Goal: Task Accomplishment & Management: Use online tool/utility

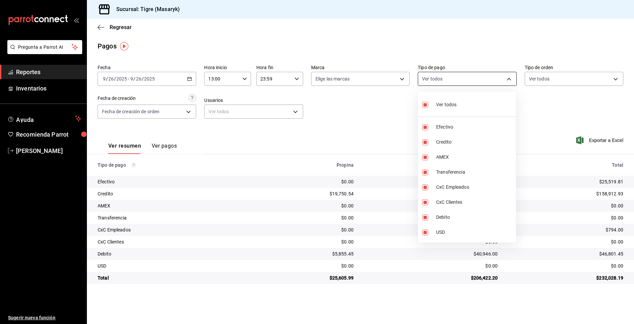
click at [510, 78] on body "Pregunta a Parrot AI Reportes Inventarios Ayuda Recomienda Parrot Tigre Masaryk…" at bounding box center [317, 162] width 634 height 324
click at [422, 104] on input "checkbox" at bounding box center [425, 105] width 6 height 6
checkbox input "false"
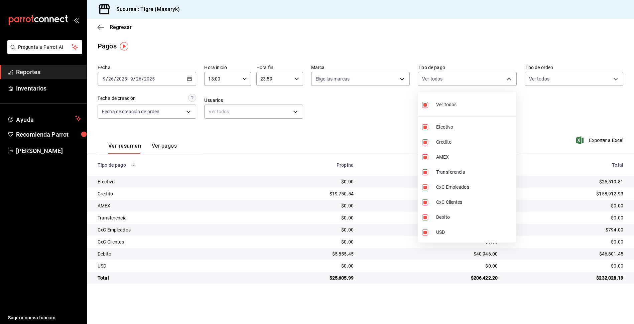
checkbox input "false"
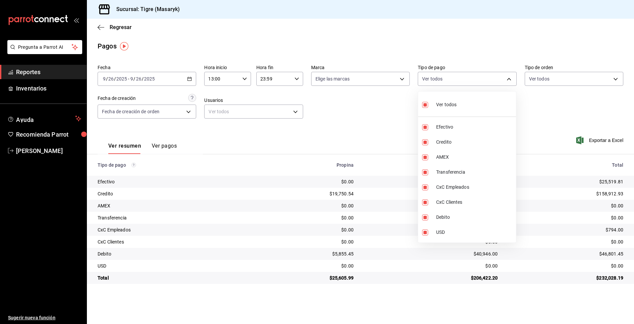
checkbox input "false"
click at [422, 104] on input "checkbox" at bounding box center [425, 105] width 6 height 6
checkbox input "true"
type input "68cfb1b9-f6b2-44be-9d19-cf144159f8e2,563f51c4-7c0d-43b6-837e-e895ac41548e,d9472…"
checkbox input "true"
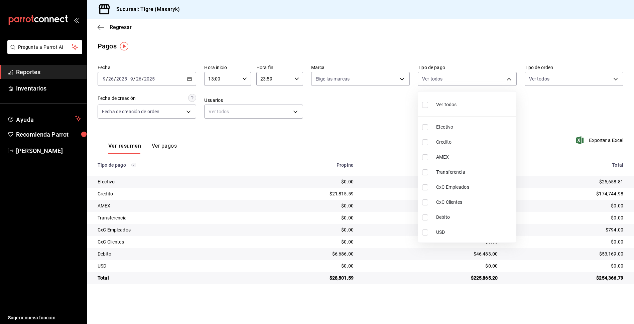
checkbox input "true"
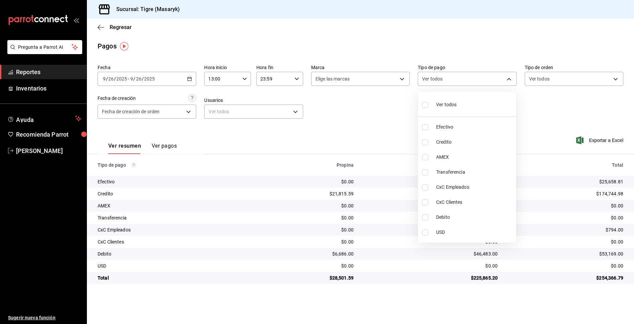
checkbox input "true"
click at [424, 101] on label at bounding box center [426, 105] width 9 height 10
click at [424, 102] on input "checkbox" at bounding box center [425, 105] width 6 height 6
checkbox input "true"
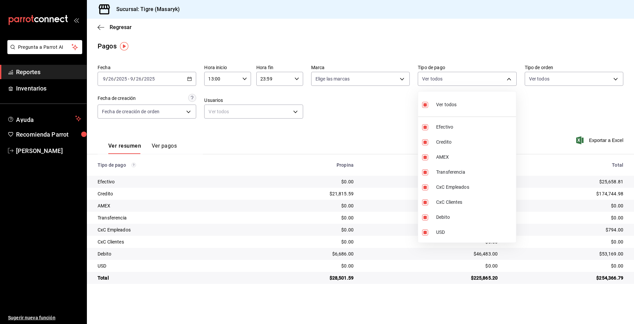
type input "68cfb1b9-f6b2-44be-9d19-cf144159f8e2,563f51c4-7c0d-43b6-837e-e895ac41548e,d9472…"
checkbox input "true"
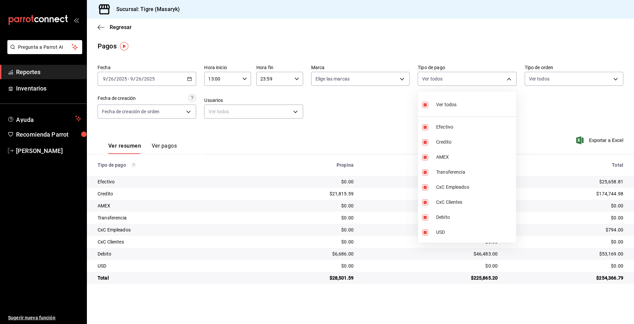
checkbox input "true"
click at [423, 105] on input "checkbox" at bounding box center [425, 105] width 6 height 6
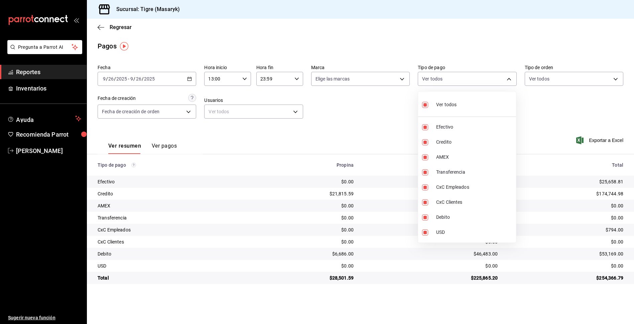
checkbox input "false"
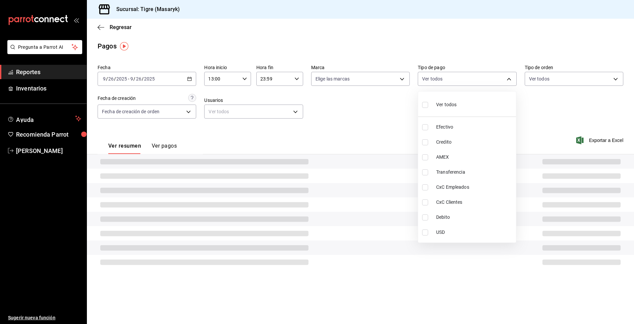
checkbox input "false"
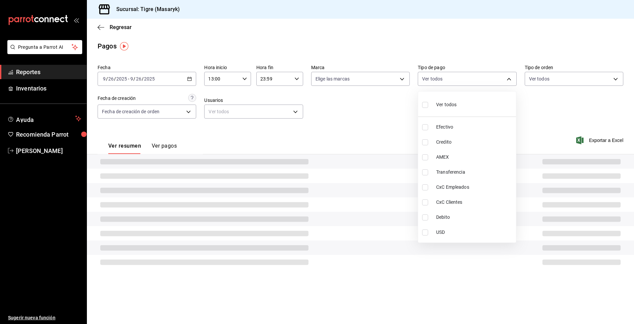
checkbox input "false"
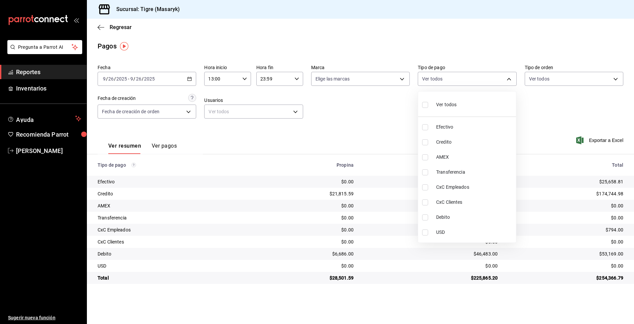
click at [427, 142] on input "checkbox" at bounding box center [425, 142] width 6 height 6
checkbox input "true"
click at [418, 215] on li "Debito" at bounding box center [467, 217] width 98 height 15
type input "563f51c4-7c0d-43b6-837e-e895ac41548e,a8f1af16-94e3-41ee-854d-4aaa38aa7ebf"
checkbox input "true"
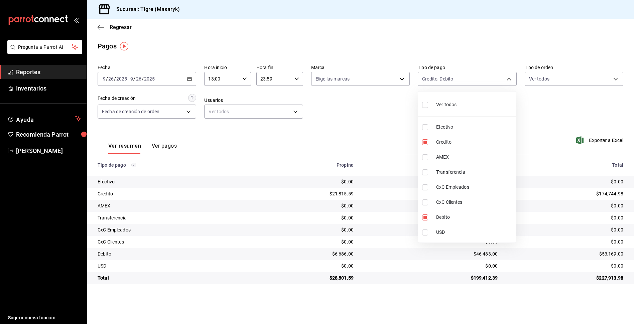
click at [361, 133] on div at bounding box center [317, 162] width 634 height 324
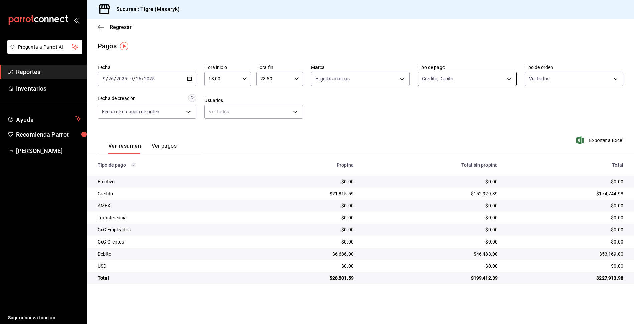
click at [511, 79] on body "Pregunta a Parrot AI Reportes Inventarios Ayuda Recomienda Parrot Tigre Masaryk…" at bounding box center [317, 162] width 634 height 324
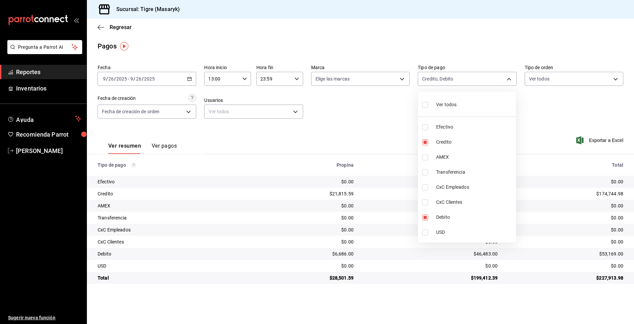
click at [425, 105] on input "checkbox" at bounding box center [425, 105] width 6 height 6
checkbox input "true"
type input "68cfb1b9-f6b2-44be-9d19-cf144159f8e2,563f51c4-7c0d-43b6-837e-e895ac41548e,d9472…"
checkbox input "true"
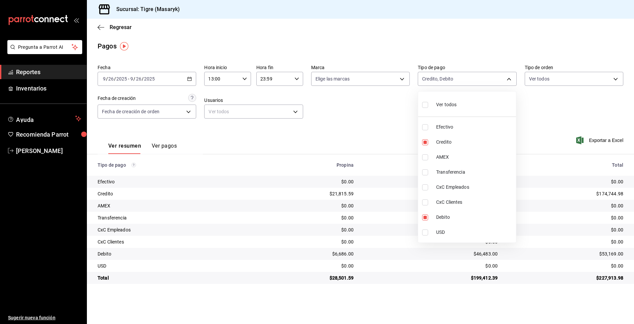
checkbox input "true"
click at [247, 78] on div at bounding box center [317, 162] width 634 height 324
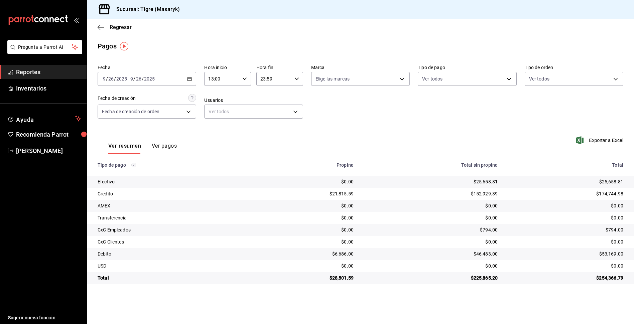
click at [243, 79] on \(Stroke\) "button" at bounding box center [245, 79] width 4 height 2
click at [217, 96] on span "13" at bounding box center [216, 95] width 13 height 5
click at [298, 77] on div at bounding box center [317, 162] width 634 height 324
click at [295, 77] on icon "button" at bounding box center [296, 79] width 5 height 5
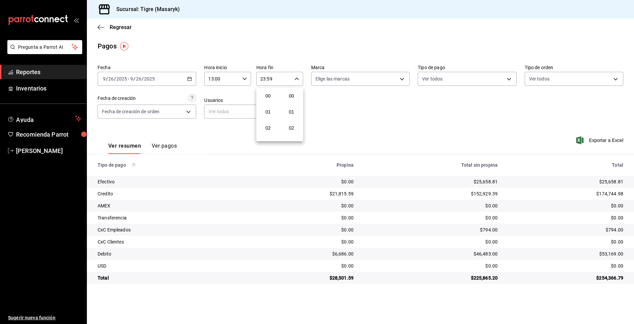
scroll to position [909, 0]
click at [270, 82] on div at bounding box center [317, 162] width 634 height 324
click at [507, 79] on body "Pregunta a Parrot AI Reportes Inventarios Ayuda Recomienda Parrot Tigre Masaryk…" at bounding box center [317, 162] width 634 height 324
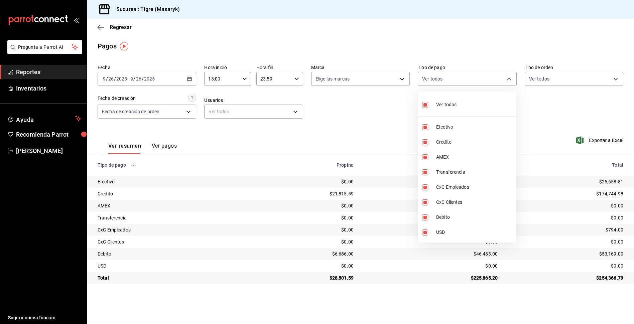
click at [425, 106] on input "checkbox" at bounding box center [425, 105] width 6 height 6
checkbox input "false"
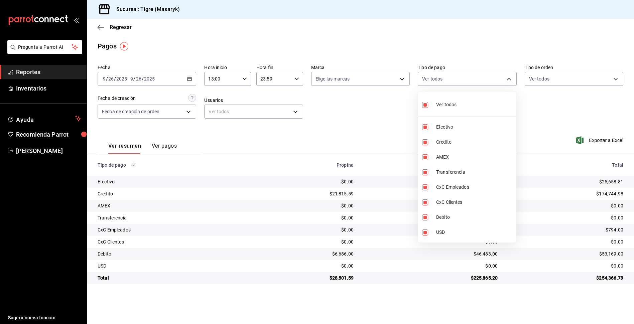
checkbox input "false"
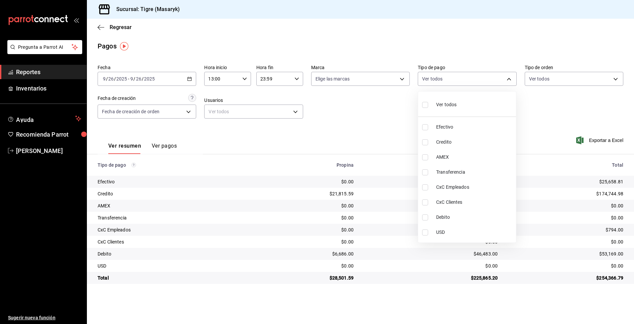
click at [425, 106] on input "checkbox" at bounding box center [425, 105] width 6 height 6
checkbox input "true"
type input "68cfb1b9-f6b2-44be-9d19-cf144159f8e2,563f51c4-7c0d-43b6-837e-e895ac41548e,d9472…"
checkbox input "true"
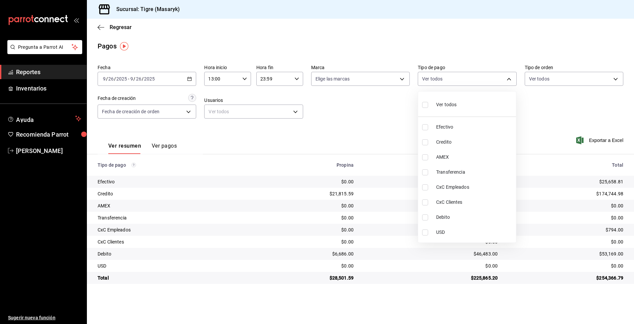
checkbox input "true"
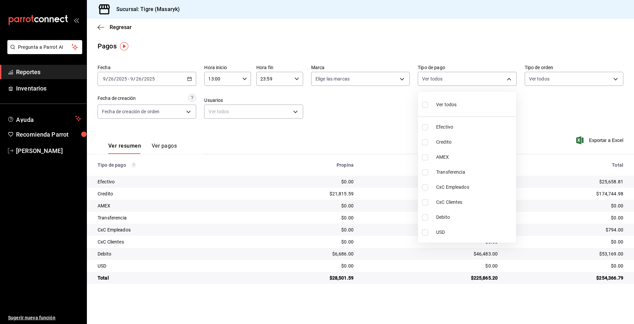
checkbox input "true"
click at [299, 79] on div at bounding box center [317, 162] width 634 height 324
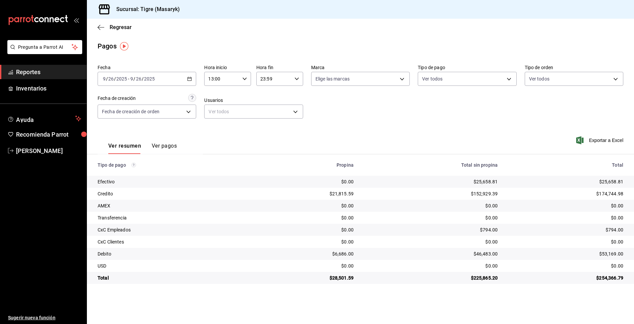
click at [298, 79] on \(Stroke\) "button" at bounding box center [297, 79] width 4 height 2
click at [298, 79] on div at bounding box center [317, 162] width 634 height 324
click at [190, 78] on icon "button" at bounding box center [189, 79] width 5 height 5
click at [127, 173] on span "Rango de fechas" at bounding box center [129, 174] width 52 height 7
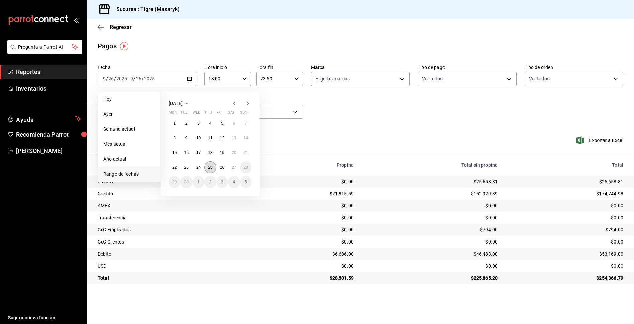
click at [207, 169] on button "25" at bounding box center [210, 167] width 12 height 12
click at [225, 167] on button "26" at bounding box center [222, 167] width 12 height 12
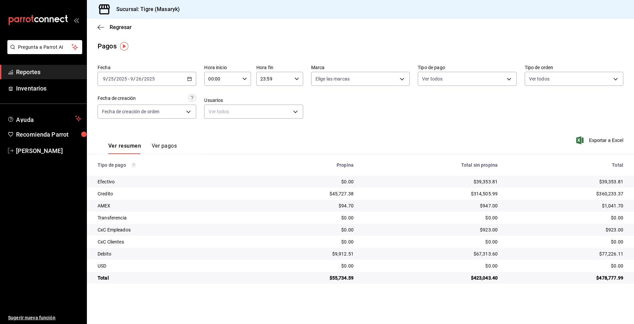
click at [187, 80] on icon "button" at bounding box center [189, 79] width 5 height 5
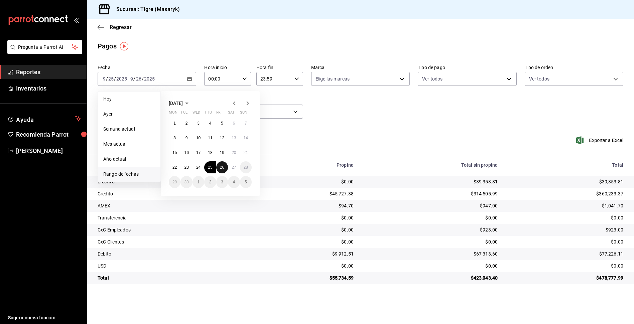
click at [223, 168] on abbr "26" at bounding box center [222, 167] width 4 height 5
click at [233, 167] on abbr "27" at bounding box center [234, 167] width 4 height 5
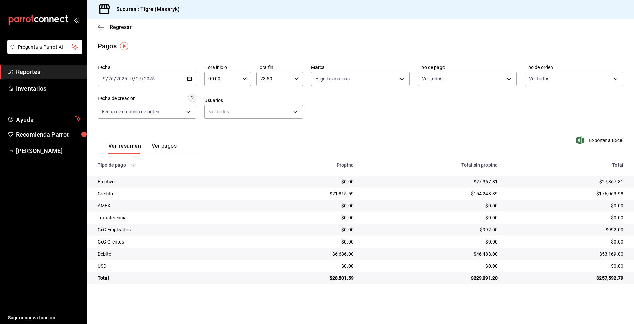
click at [191, 77] on icon "button" at bounding box center [189, 79] width 5 height 5
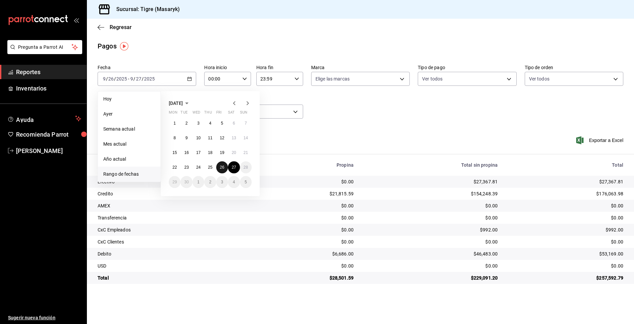
click at [222, 168] on abbr "26" at bounding box center [222, 167] width 4 height 5
click at [229, 168] on button "27" at bounding box center [234, 167] width 12 height 12
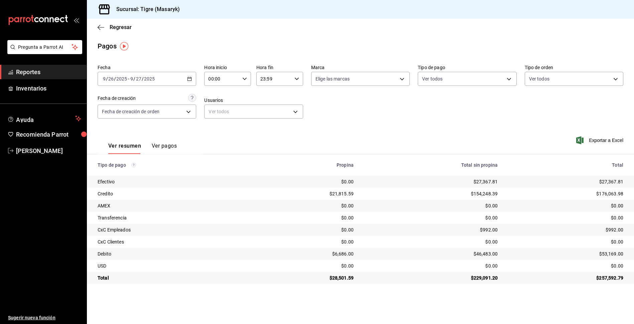
click at [189, 79] on icon "button" at bounding box center [189, 79] width 5 height 5
click at [243, 77] on icon "button" at bounding box center [244, 79] width 5 height 5
click at [219, 135] on span "13" at bounding box center [216, 137] width 13 height 5
type input "13:00"
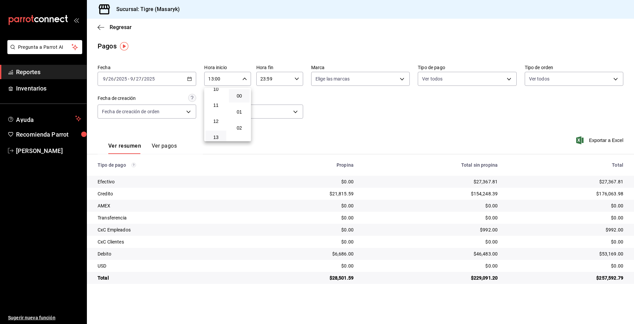
click at [390, 122] on div at bounding box center [317, 162] width 634 height 324
click at [512, 79] on body "Pregunta a Parrot AI Reportes Inventarios Ayuda Recomienda Parrot Tigre Masaryk…" at bounding box center [317, 162] width 634 height 324
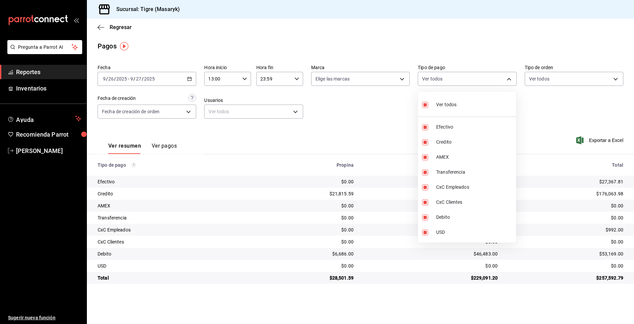
click at [426, 104] on input "checkbox" at bounding box center [425, 105] width 6 height 6
checkbox input "false"
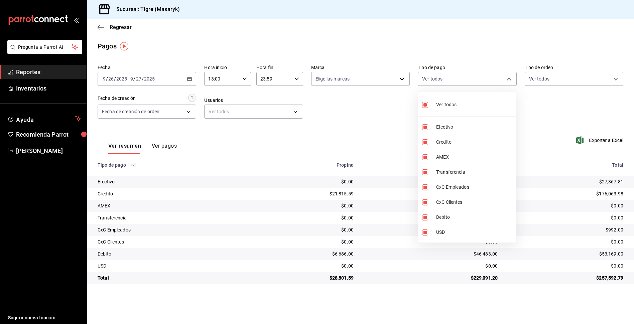
checkbox input "false"
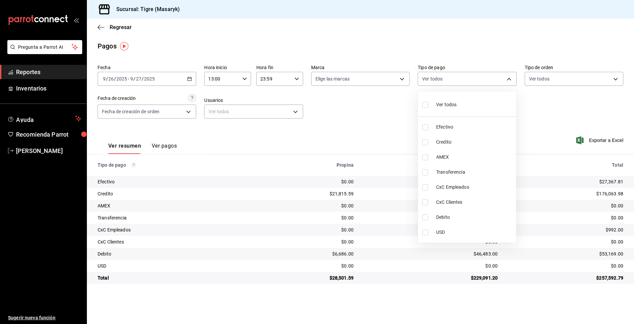
click at [426, 104] on input "checkbox" at bounding box center [425, 105] width 6 height 6
checkbox input "true"
type input "68cfb1b9-f6b2-44be-9d19-cf144159f8e2,563f51c4-7c0d-43b6-837e-e895ac41548e,d9472…"
checkbox input "true"
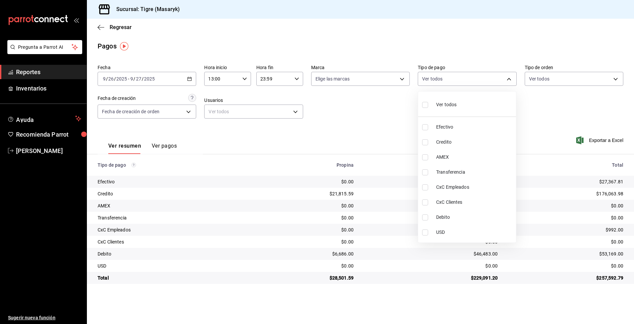
checkbox input "true"
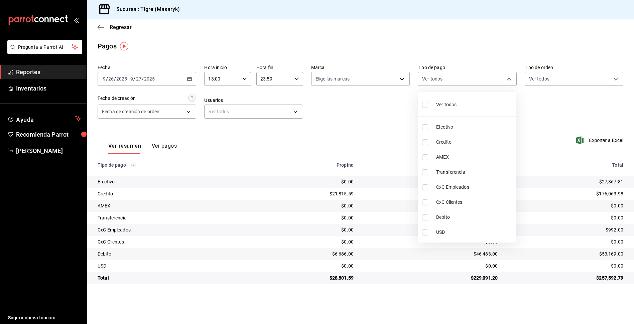
checkbox input "true"
click at [381, 113] on div at bounding box center [317, 162] width 634 height 324
click at [509, 78] on body "Pregunta a Parrot AI Reportes Inventarios Ayuda Recomienda Parrot Tigre Masaryk…" at bounding box center [317, 162] width 634 height 324
click at [424, 107] on input "checkbox" at bounding box center [425, 105] width 6 height 6
checkbox input "false"
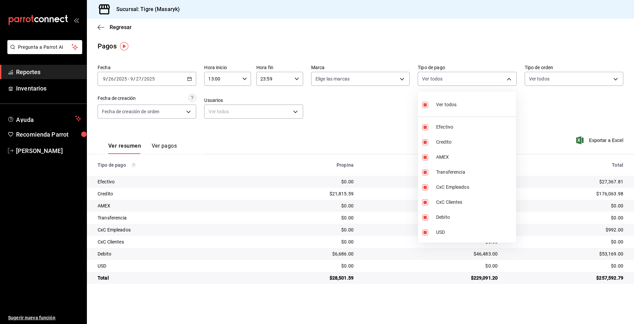
checkbox input "false"
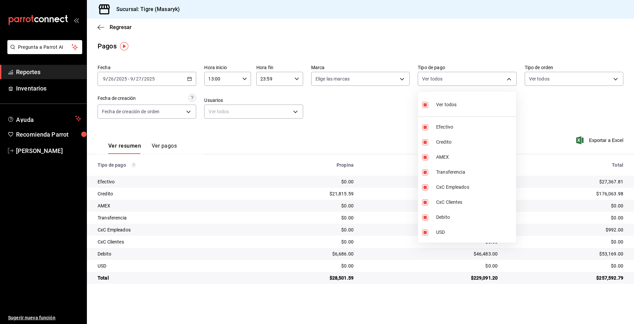
checkbox input "false"
click at [424, 141] on input "checkbox" at bounding box center [425, 142] width 6 height 6
checkbox input "true"
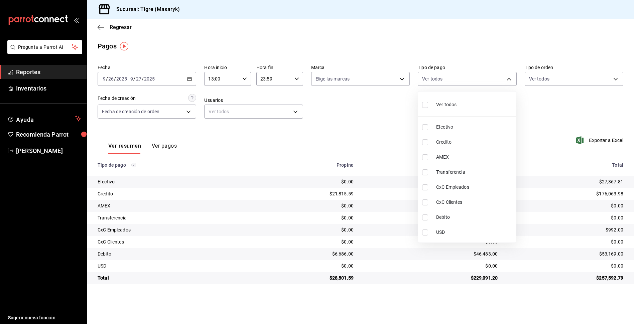
type input "563f51c4-7c0d-43b6-837e-e895ac41548e"
click at [427, 218] on input "checkbox" at bounding box center [425, 218] width 6 height 6
checkbox input "true"
type input "563f51c4-7c0d-43b6-837e-e895ac41548e,a8f1af16-94e3-41ee-854d-4aaa38aa7ebf"
click at [395, 130] on div at bounding box center [317, 162] width 634 height 324
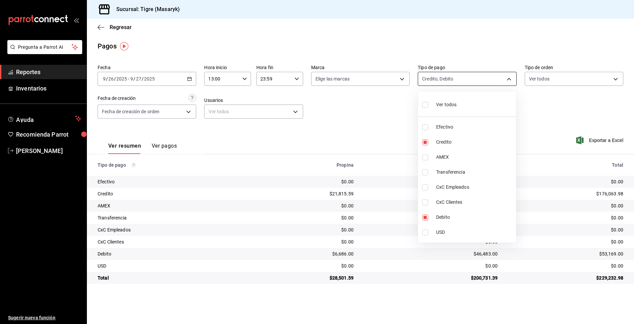
click at [511, 81] on body "Pregunta a Parrot AI Reportes Inventarios Ayuda Recomienda Parrot Tigre Masaryk…" at bounding box center [317, 162] width 634 height 324
click at [422, 105] on input "checkbox" at bounding box center [425, 105] width 6 height 6
checkbox input "true"
type input "68cfb1b9-f6b2-44be-9d19-cf144159f8e2,563f51c4-7c0d-43b6-837e-e895ac41548e,d9472…"
checkbox input "true"
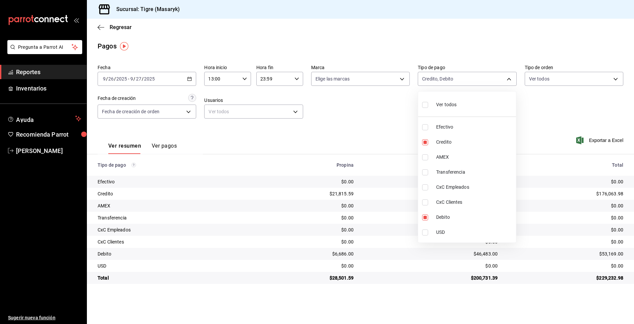
checkbox input "true"
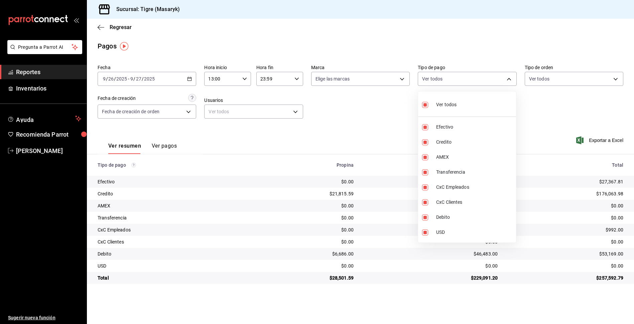
click at [422, 105] on input "checkbox" at bounding box center [425, 105] width 6 height 6
checkbox input "false"
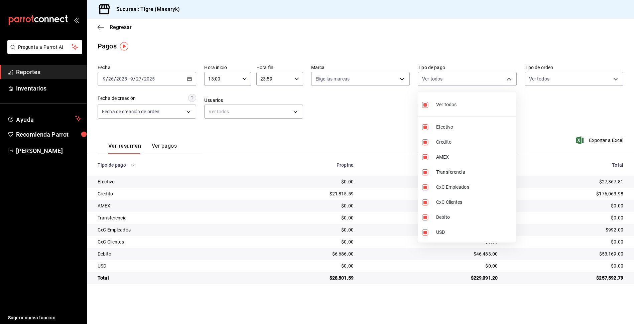
checkbox input "false"
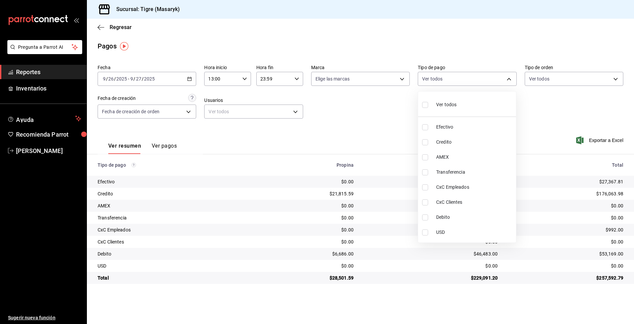
click at [422, 105] on input "checkbox" at bounding box center [425, 105] width 6 height 6
checkbox input "true"
type input "68cfb1b9-f6b2-44be-9d19-cf144159f8e2,563f51c4-7c0d-43b6-837e-e895ac41548e,d9472…"
checkbox input "true"
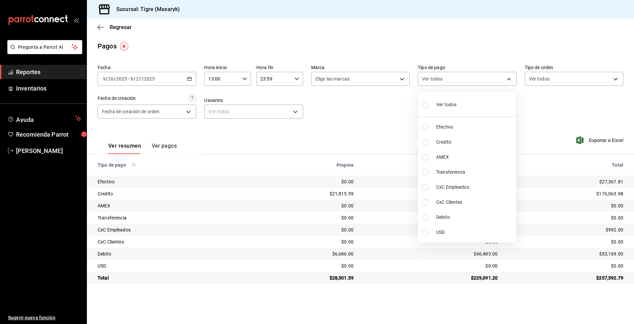
checkbox input "true"
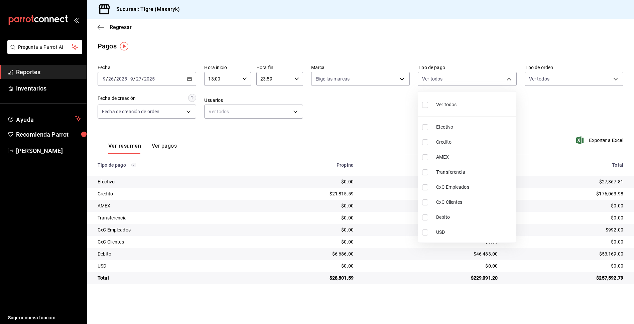
checkbox input "true"
click at [406, 110] on div at bounding box center [317, 162] width 634 height 324
click at [510, 79] on body "Pregunta a Parrot AI Reportes Inventarios Ayuda Recomienda Parrot Tigre Masaryk…" at bounding box center [317, 162] width 634 height 324
click at [427, 103] on input "checkbox" at bounding box center [425, 105] width 6 height 6
checkbox input "false"
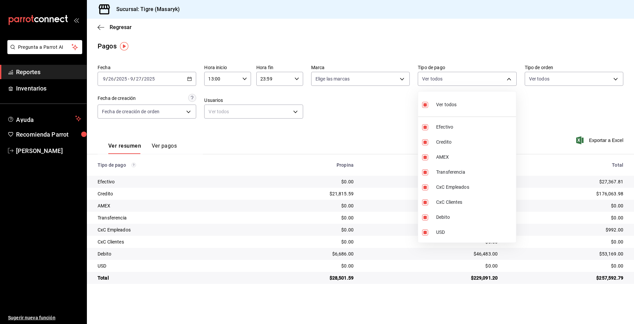
checkbox input "false"
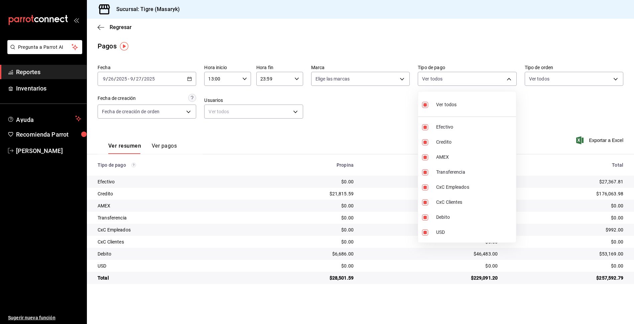
checkbox input "false"
click at [427, 103] on input "checkbox" at bounding box center [425, 105] width 6 height 6
checkbox input "true"
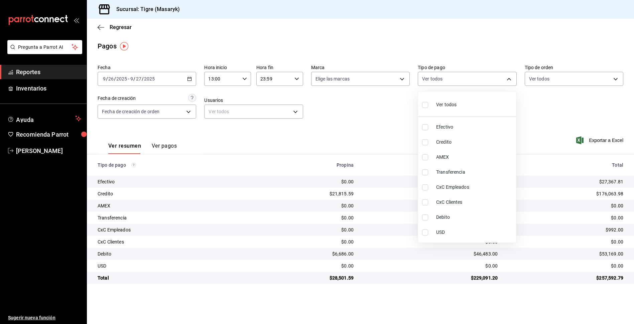
type input "68cfb1b9-f6b2-44be-9d19-cf144159f8e2,563f51c4-7c0d-43b6-837e-e895ac41548e,d9472…"
checkbox input "true"
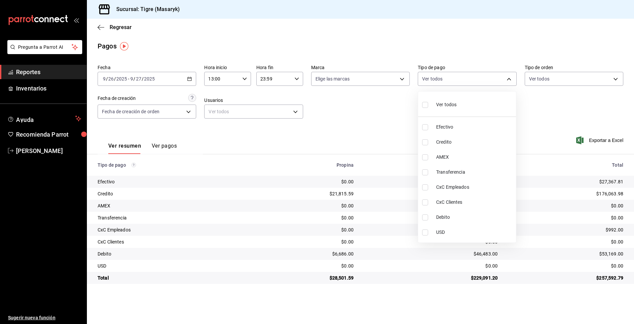
checkbox input "true"
click at [395, 112] on div at bounding box center [317, 162] width 634 height 324
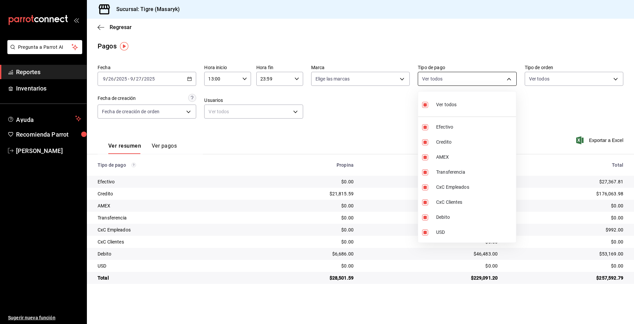
click at [508, 78] on body "Pregunta a Parrot AI Reportes Inventarios Ayuda Recomienda Parrot Tigre Masaryk…" at bounding box center [317, 162] width 634 height 324
click at [429, 104] on label at bounding box center [426, 105] width 9 height 10
click at [428, 104] on input "checkbox" at bounding box center [425, 105] width 6 height 6
checkbox input "true"
type input "68cfb1b9-f6b2-44be-9d19-cf144159f8e2,563f51c4-7c0d-43b6-837e-e895ac41548e,d9472…"
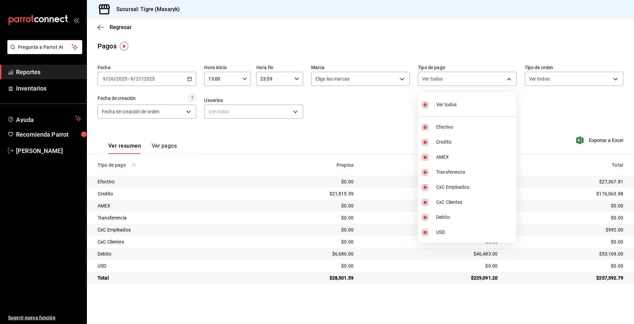
checkbox input "true"
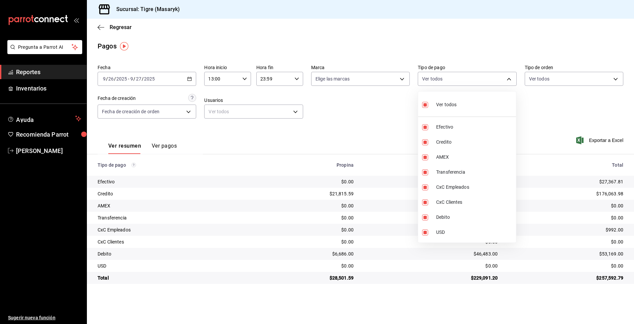
checkbox input "true"
click at [427, 106] on input "checkbox" at bounding box center [425, 105] width 6 height 6
checkbox input "false"
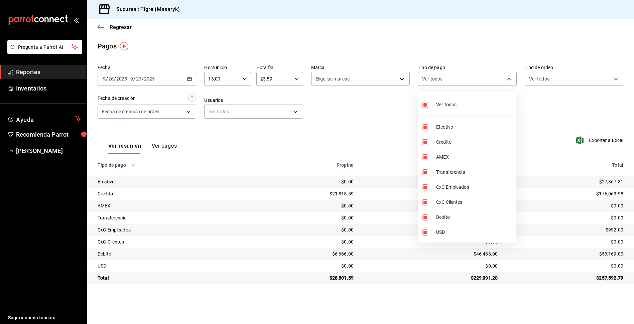
checkbox input "false"
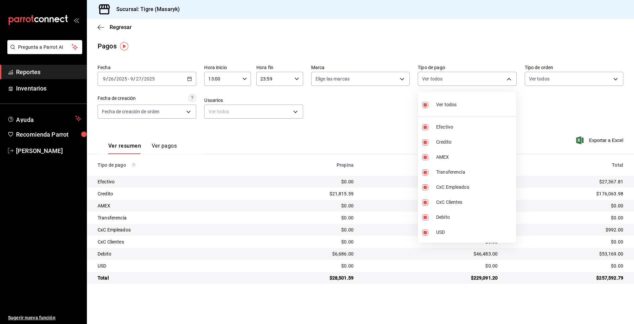
checkbox input "false"
click at [368, 124] on div at bounding box center [317, 162] width 634 height 324
click at [508, 76] on body "Pregunta a Parrot AI Reportes Inventarios Ayuda Recomienda Parrot Tigre Masaryk…" at bounding box center [317, 162] width 634 height 324
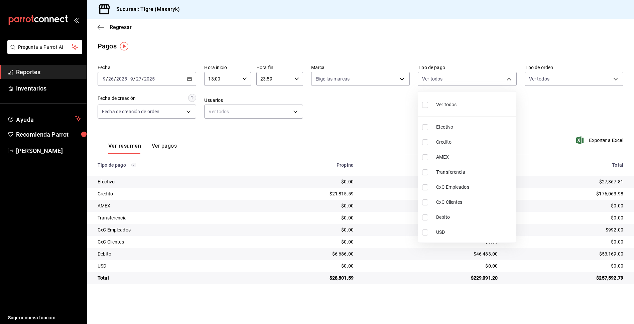
click at [430, 143] on label at bounding box center [426, 142] width 9 height 6
click at [428, 143] on input "checkbox" at bounding box center [425, 142] width 6 height 6
checkbox input "false"
click at [427, 143] on input "checkbox" at bounding box center [425, 142] width 6 height 6
checkbox input "true"
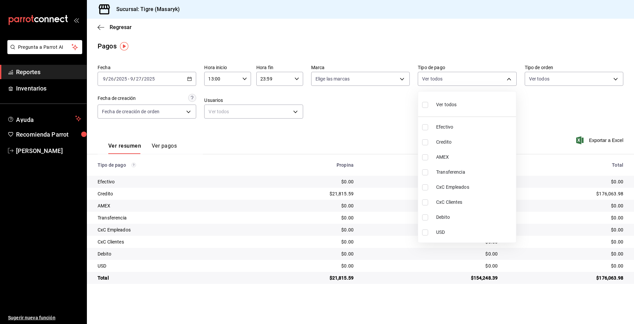
type input "563f51c4-7c0d-43b6-837e-e895ac41548e"
click at [425, 217] on input "checkbox" at bounding box center [425, 218] width 6 height 6
checkbox input "true"
type input "563f51c4-7c0d-43b6-837e-e895ac41548e,a8f1af16-94e3-41ee-854d-4aaa38aa7ebf"
click at [548, 117] on div at bounding box center [317, 162] width 634 height 324
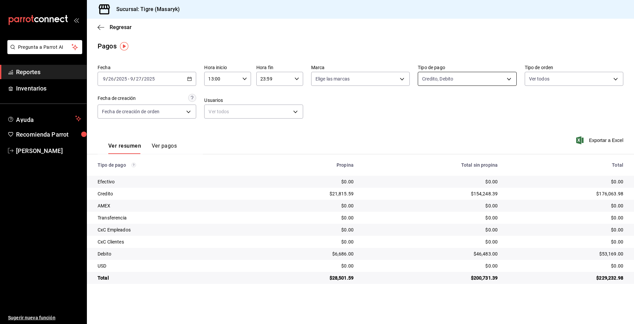
click at [503, 76] on body "Pregunta a Parrot AI Reportes Inventarios Ayuda Recomienda Parrot Tigre Masaryk…" at bounding box center [317, 162] width 634 height 324
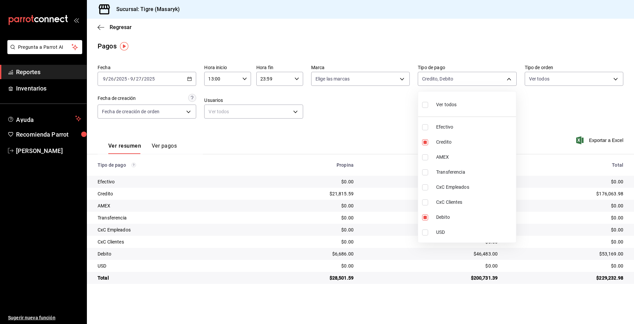
click at [427, 103] on input "checkbox" at bounding box center [425, 105] width 6 height 6
checkbox input "true"
type input "68cfb1b9-f6b2-44be-9d19-cf144159f8e2,563f51c4-7c0d-43b6-837e-e895ac41548e,d9472…"
checkbox input "true"
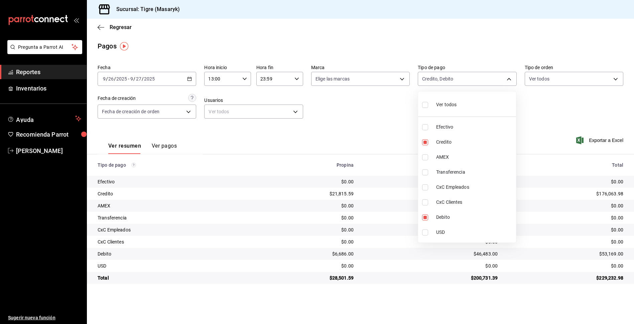
checkbox input "true"
click at [405, 117] on div at bounding box center [317, 162] width 634 height 324
